Goal: Task Accomplishment & Management: Manage account settings

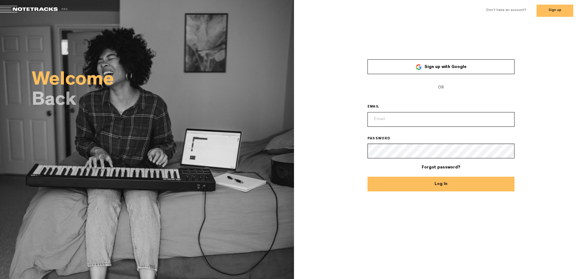
click at [414, 122] on input "email" at bounding box center [440, 119] width 147 height 15
paste input "[EMAIL_ADDRESS][DOMAIN_NAME]"
type input "w"
type input "[EMAIL_ADDRESS][DOMAIN_NAME]"
click at [367, 177] on button "Log In" at bounding box center [440, 184] width 147 height 15
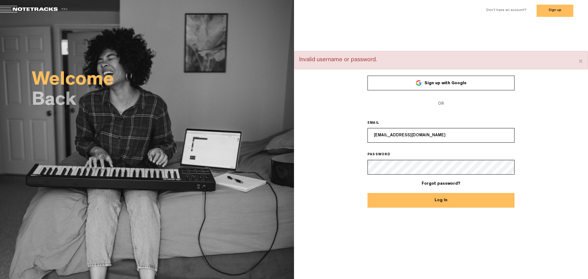
click at [425, 83] on link "Sign up with Google" at bounding box center [440, 83] width 147 height 15
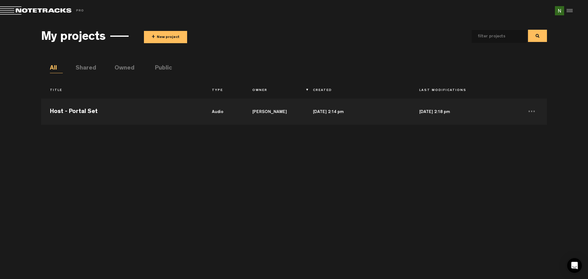
click at [567, 10] on div at bounding box center [568, 10] width 9 height 9
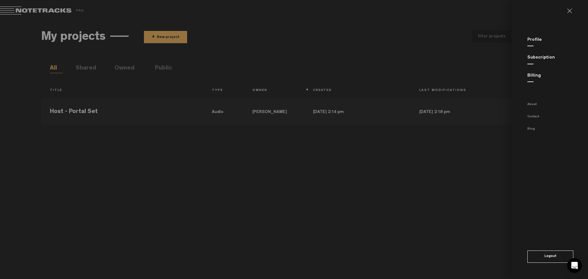
click at [534, 56] on link "Subscription" at bounding box center [541, 57] width 28 height 5
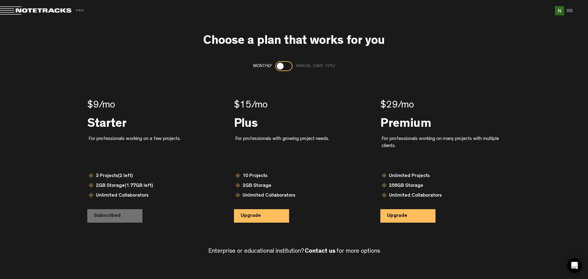
click at [569, 11] on div at bounding box center [568, 10] width 9 height 9
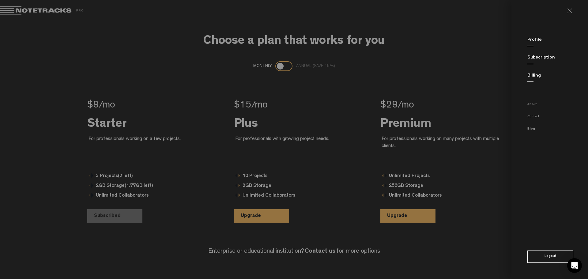
click at [536, 76] on link "Billing" at bounding box center [533, 75] width 13 height 5
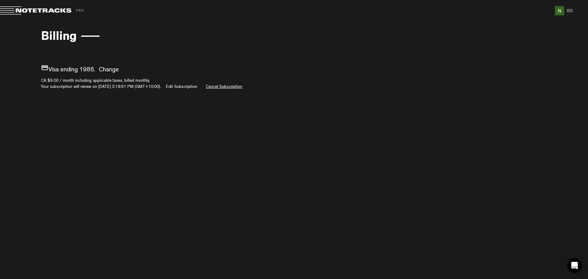
click at [233, 85] on link "Cancel Subscription" at bounding box center [224, 87] width 36 height 4
click at [192, 86] on link "Edit Subscription" at bounding box center [177, 87] width 31 height 4
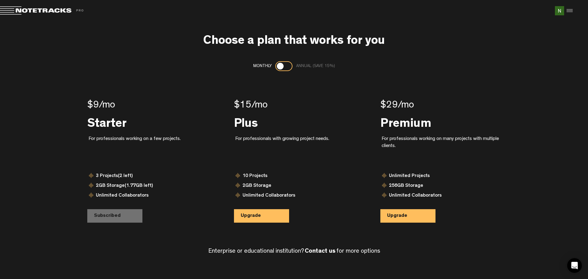
click at [571, 12] on div at bounding box center [568, 10] width 9 height 9
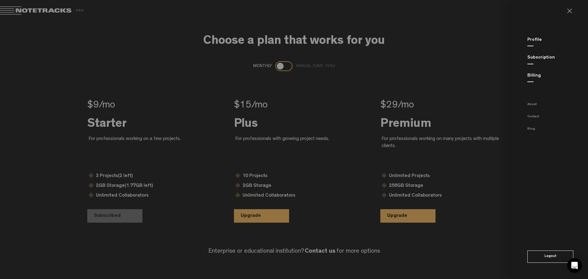
click at [531, 75] on link "Billing" at bounding box center [533, 75] width 13 height 5
